Goal: Task Accomplishment & Management: Manage account settings

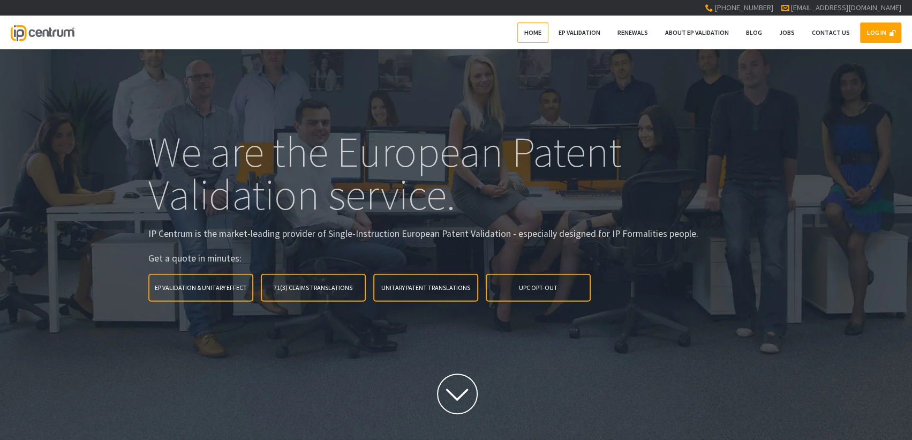
click at [870, 39] on link "LOG IN" at bounding box center [880, 32] width 41 height 20
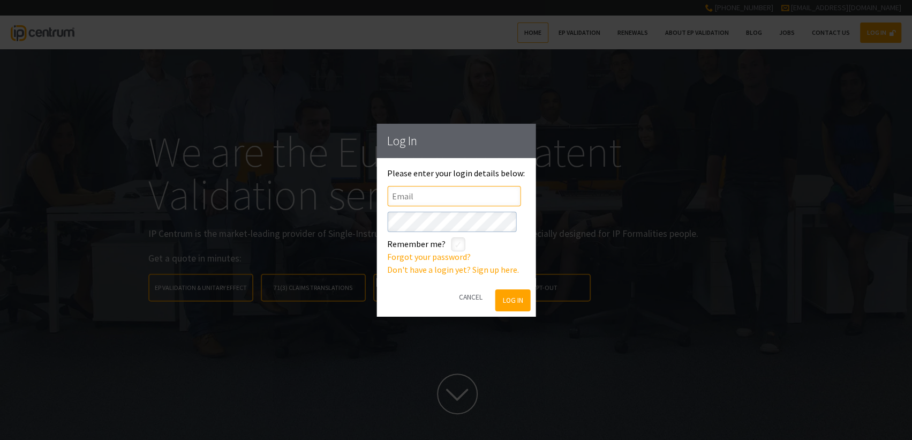
click at [408, 199] on input"] "text" at bounding box center [453, 195] width 133 height 20
click at [417, 193] on input"] "LOC" at bounding box center [453, 195] width 133 height 20
type input"] "[EMAIL_ADDRESS][DOMAIN_NAME]"
click button "Log In" at bounding box center [512, 300] width 35 height 22
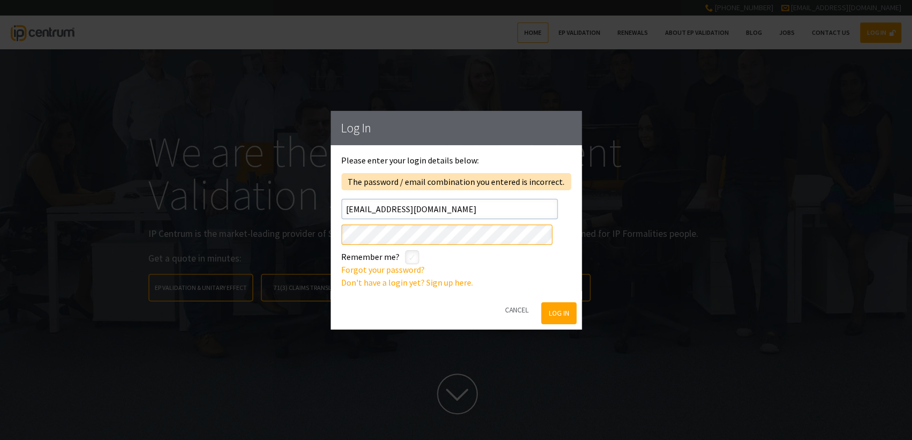
click at [185, 225] on div "Log In Please enter your login details below: The password / email combination …" at bounding box center [456, 220] width 912 height 440
click button "Log In" at bounding box center [558, 313] width 35 height 22
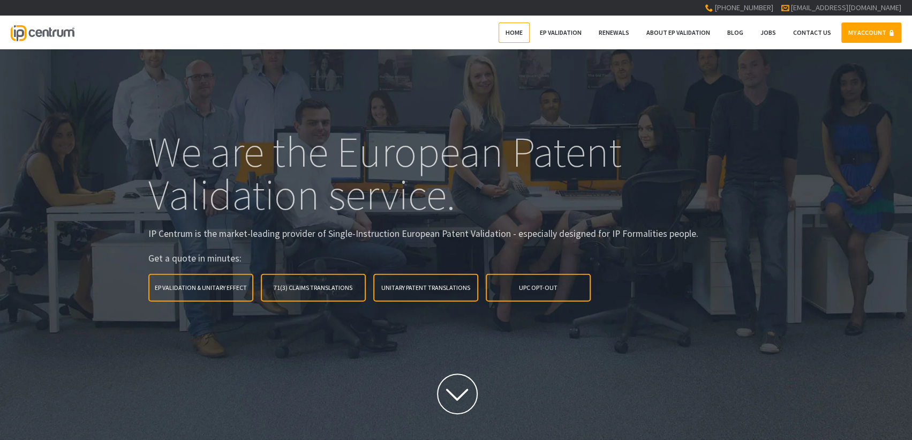
click at [851, 30] on link "MY ACCOUNT" at bounding box center [871, 32] width 60 height 20
